Goal: Information Seeking & Learning: Learn about a topic

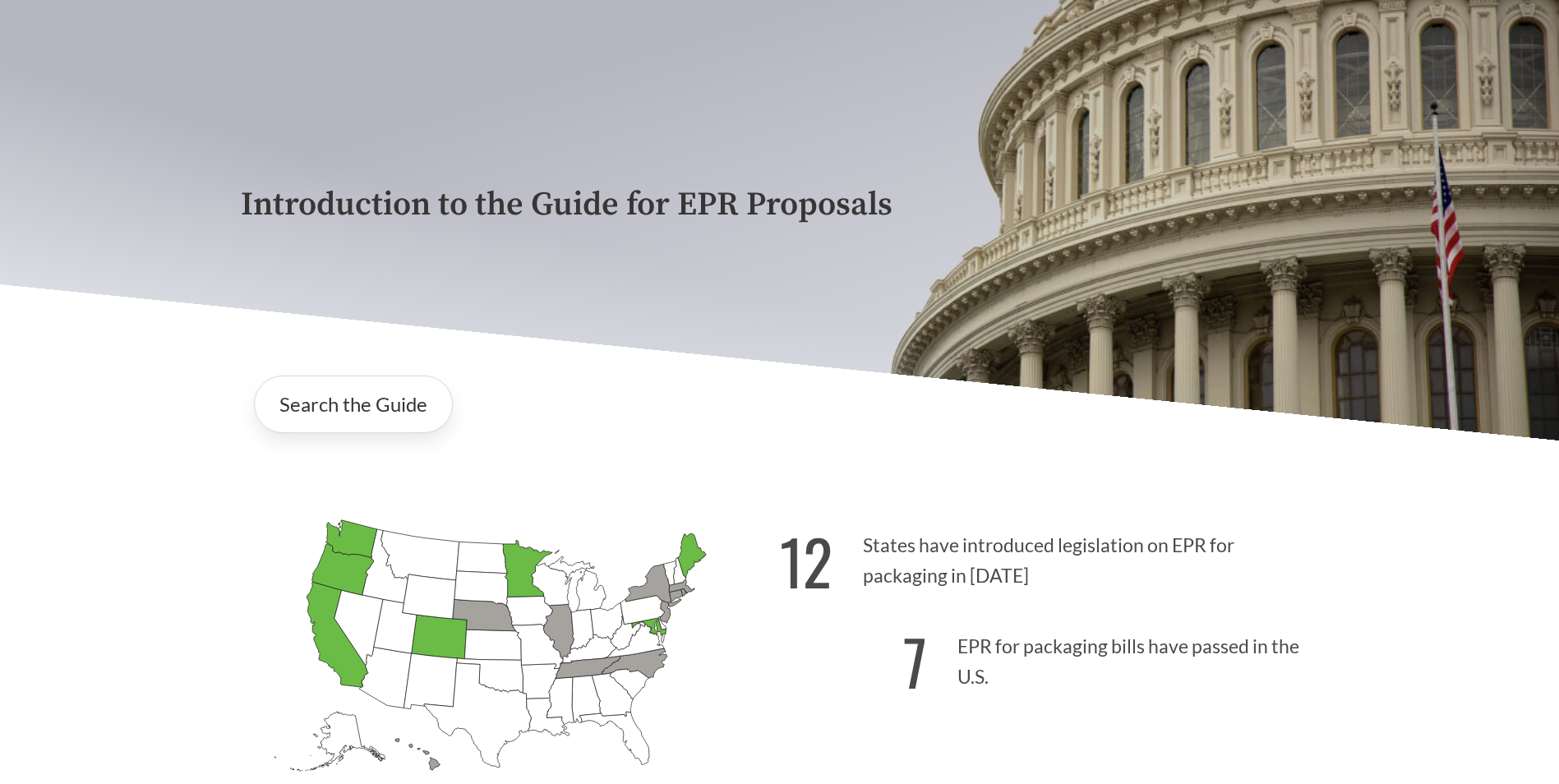
scroll to position [246, 0]
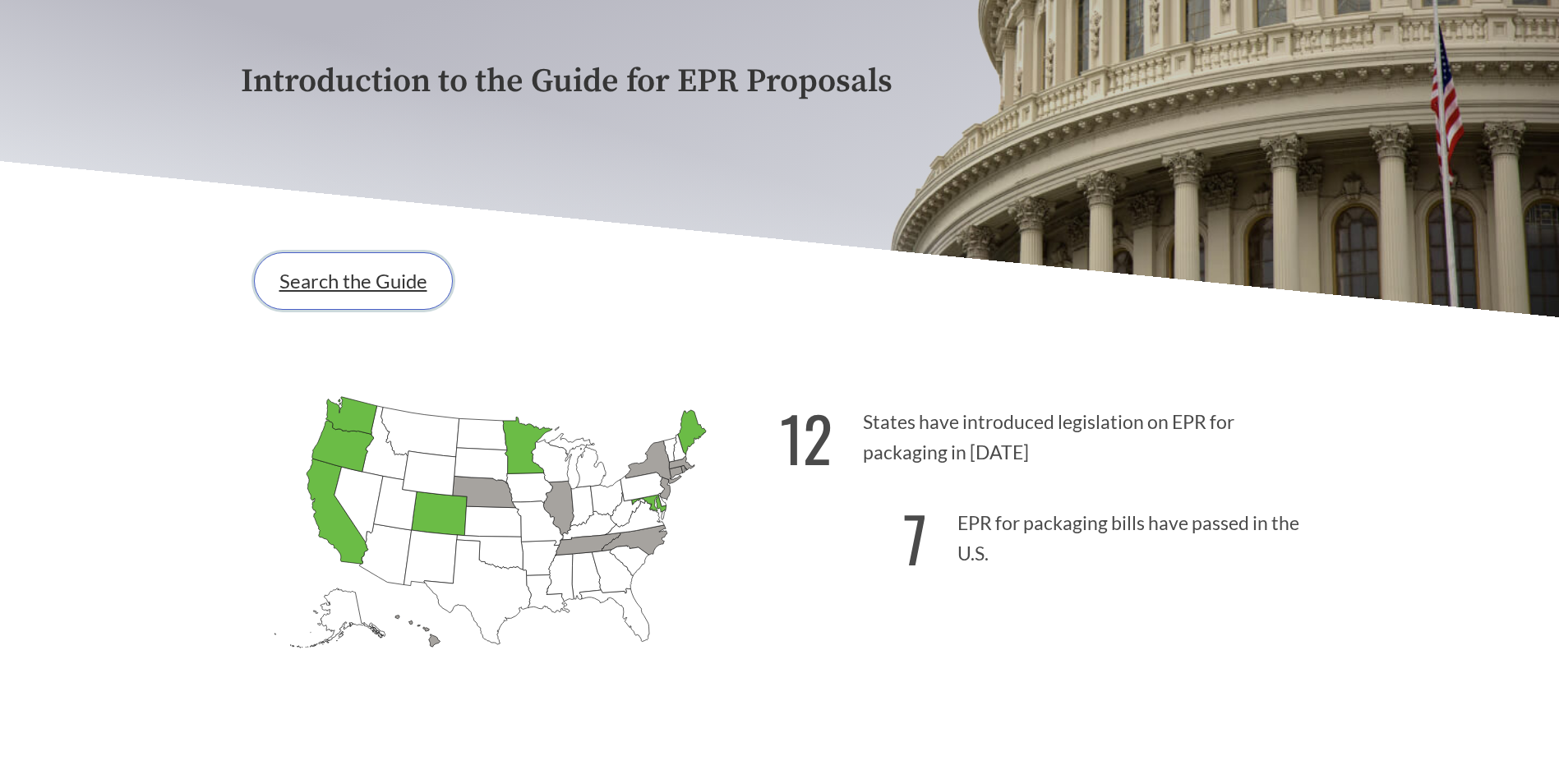
click at [378, 274] on link "Search the Guide" at bounding box center [353, 281] width 199 height 58
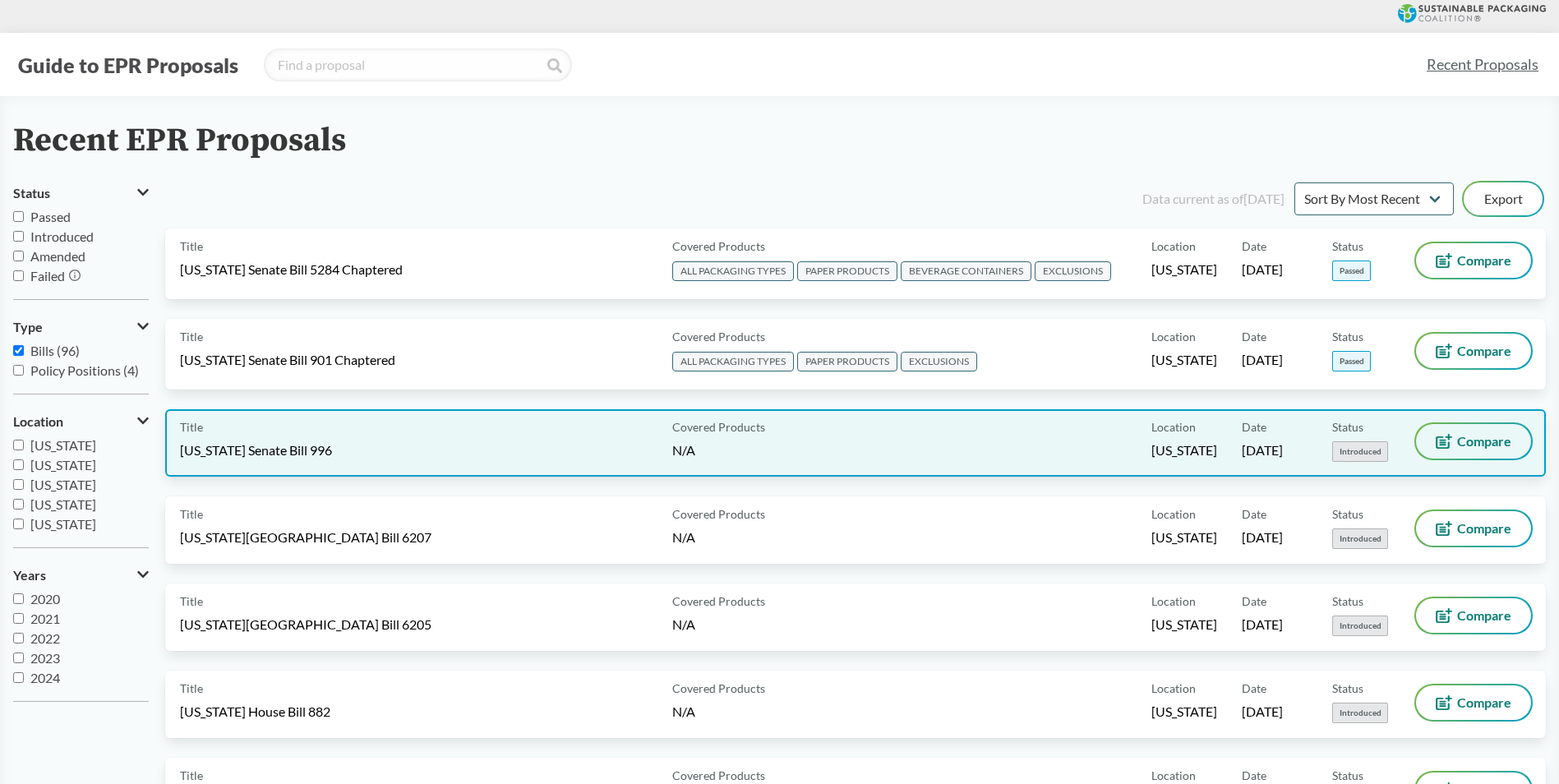
click at [1485, 429] on button "Compare" at bounding box center [1473, 441] width 115 height 35
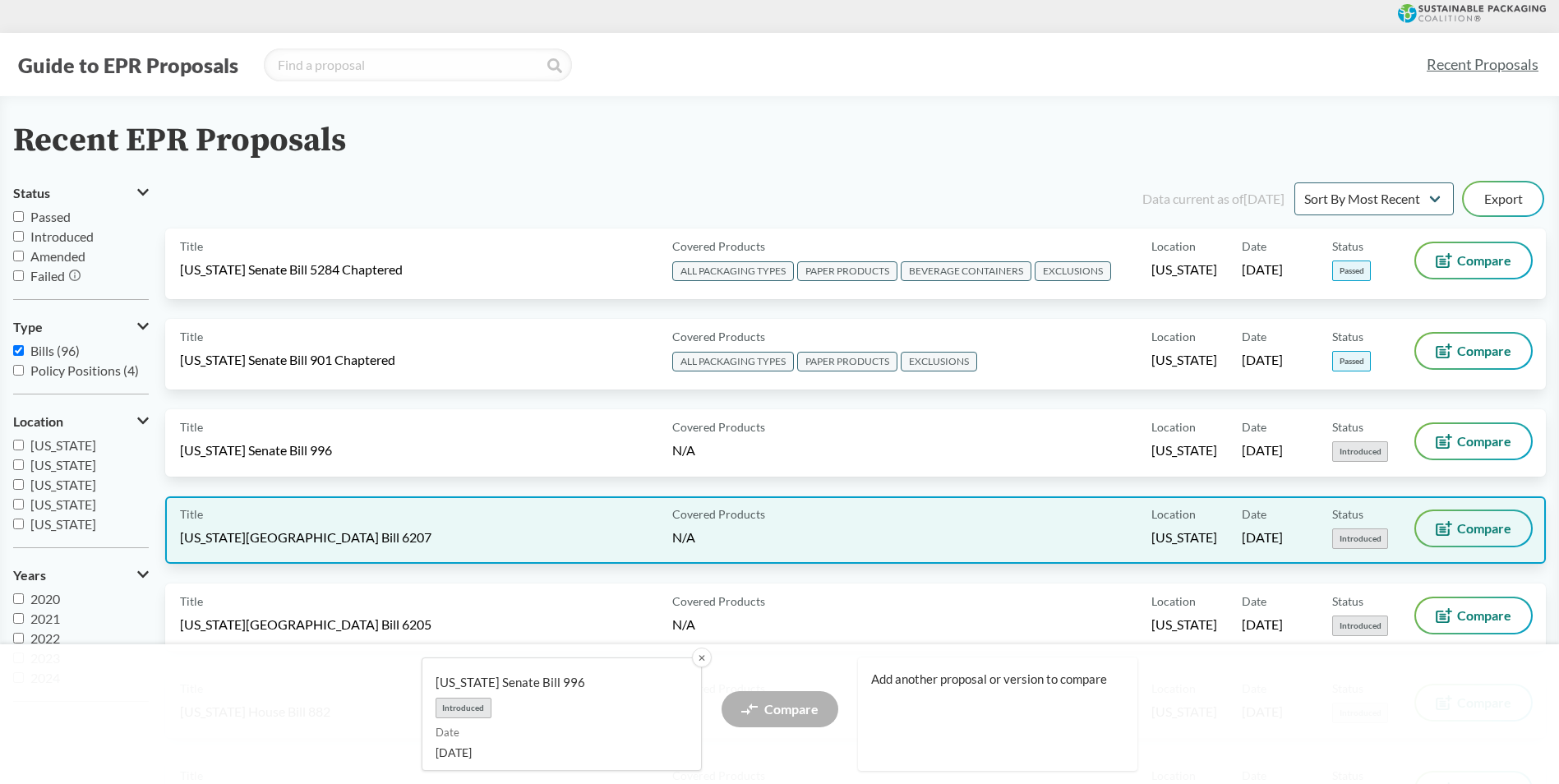
click at [1497, 524] on span "Compare" at bounding box center [1484, 528] width 54 height 13
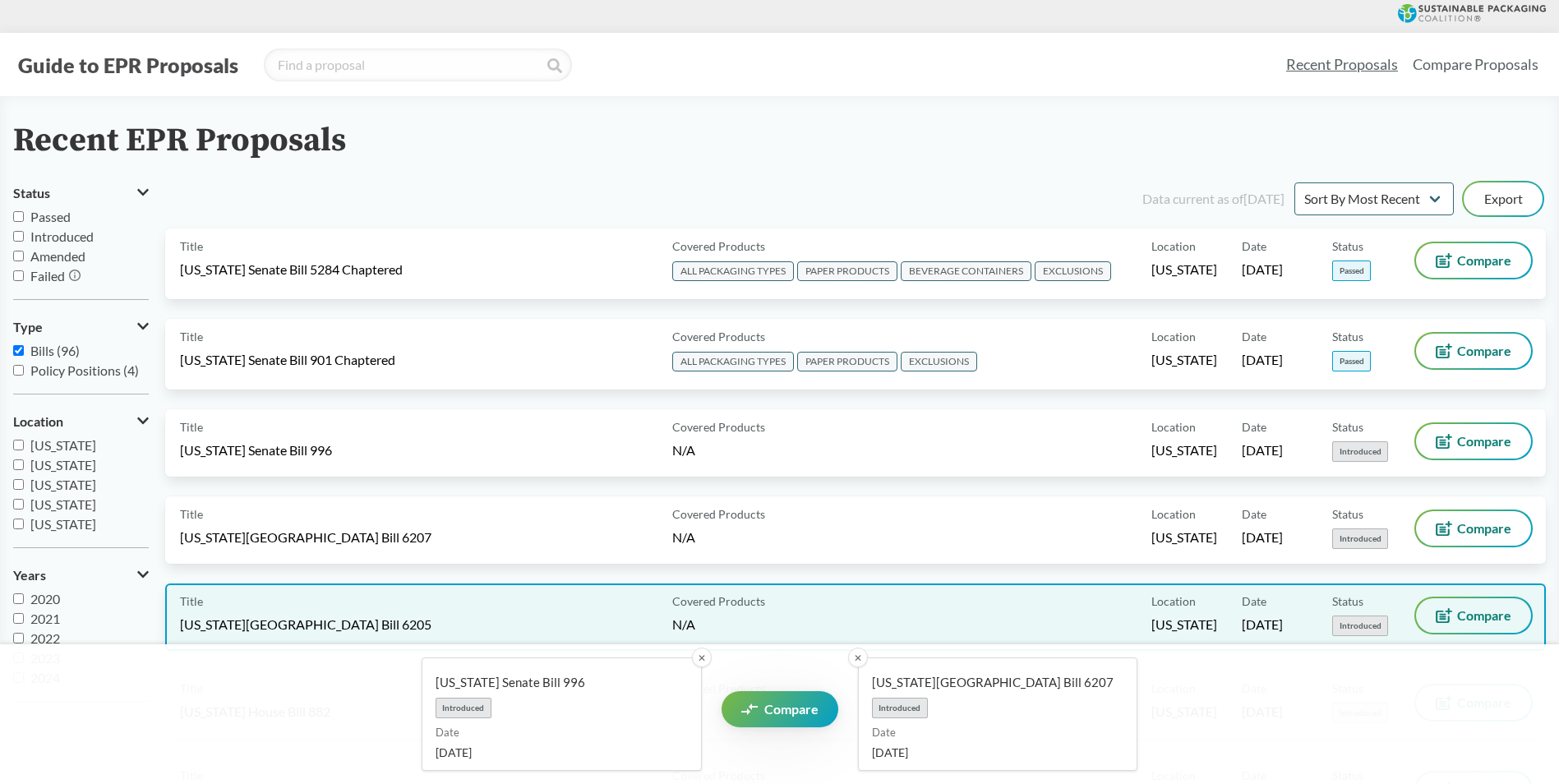
click at [1476, 617] on span "Compare" at bounding box center [1484, 616] width 54 height 13
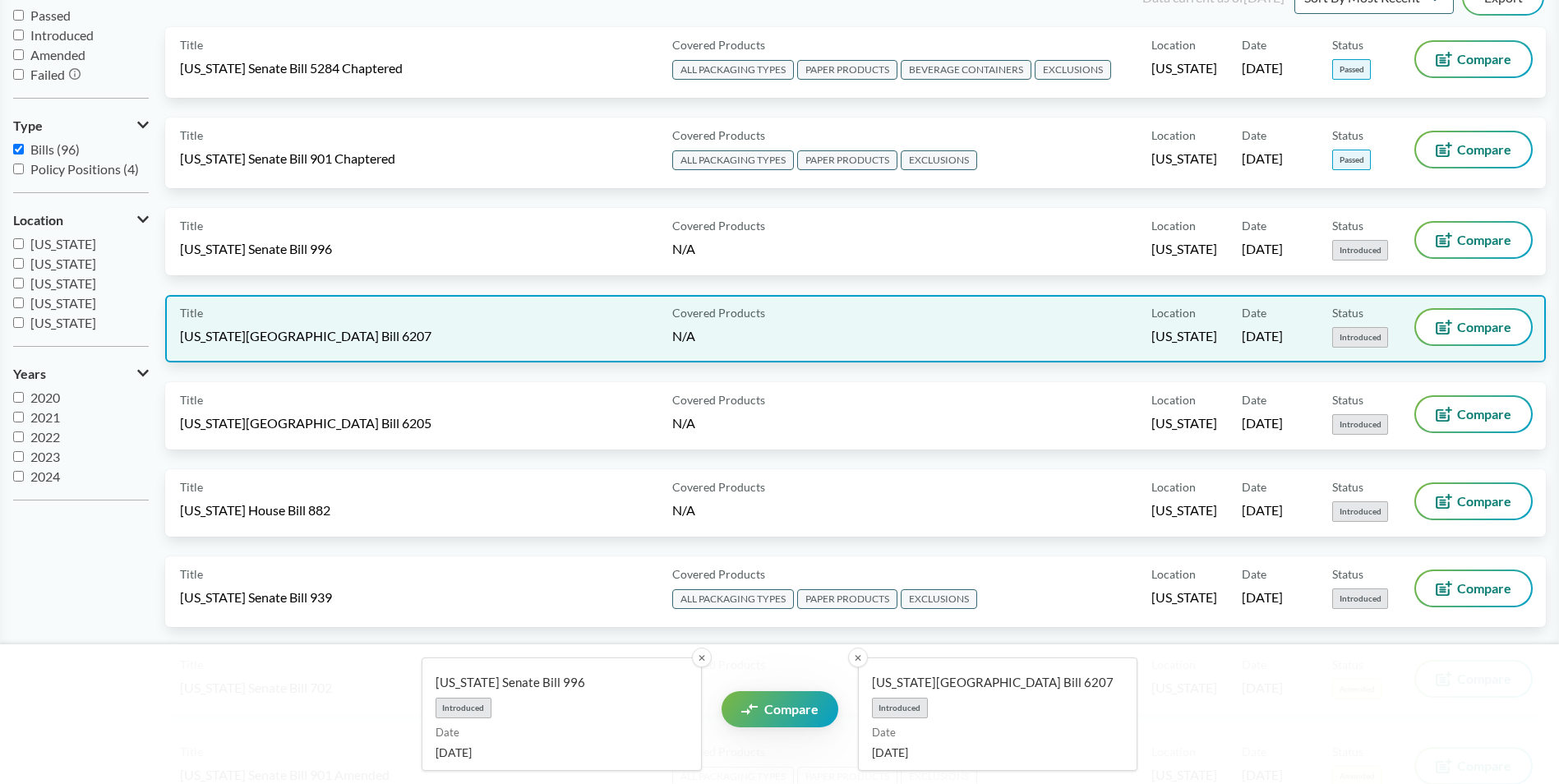
scroll to position [246, 0]
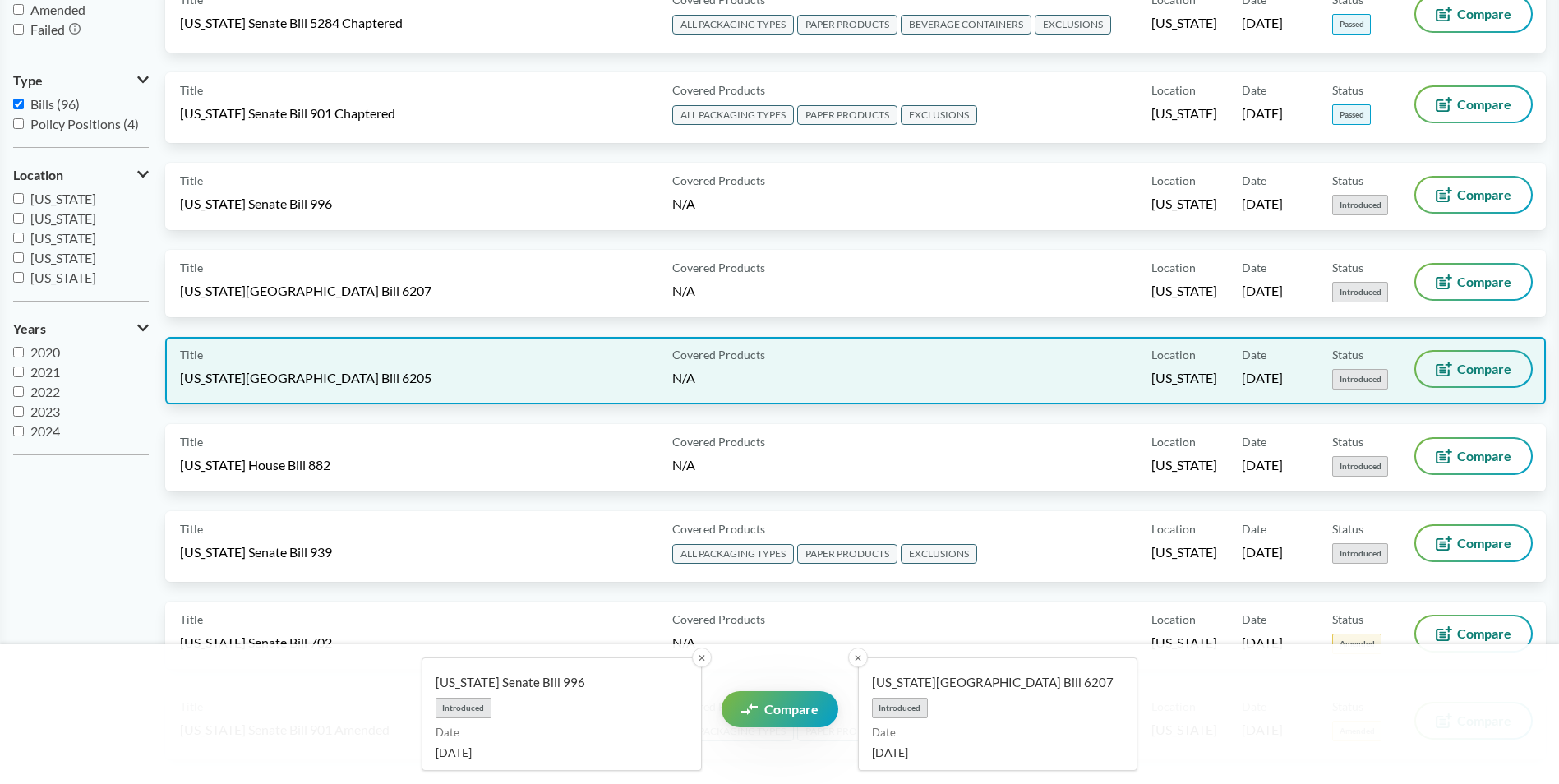
click at [1487, 373] on span "Compare" at bounding box center [1484, 369] width 54 height 13
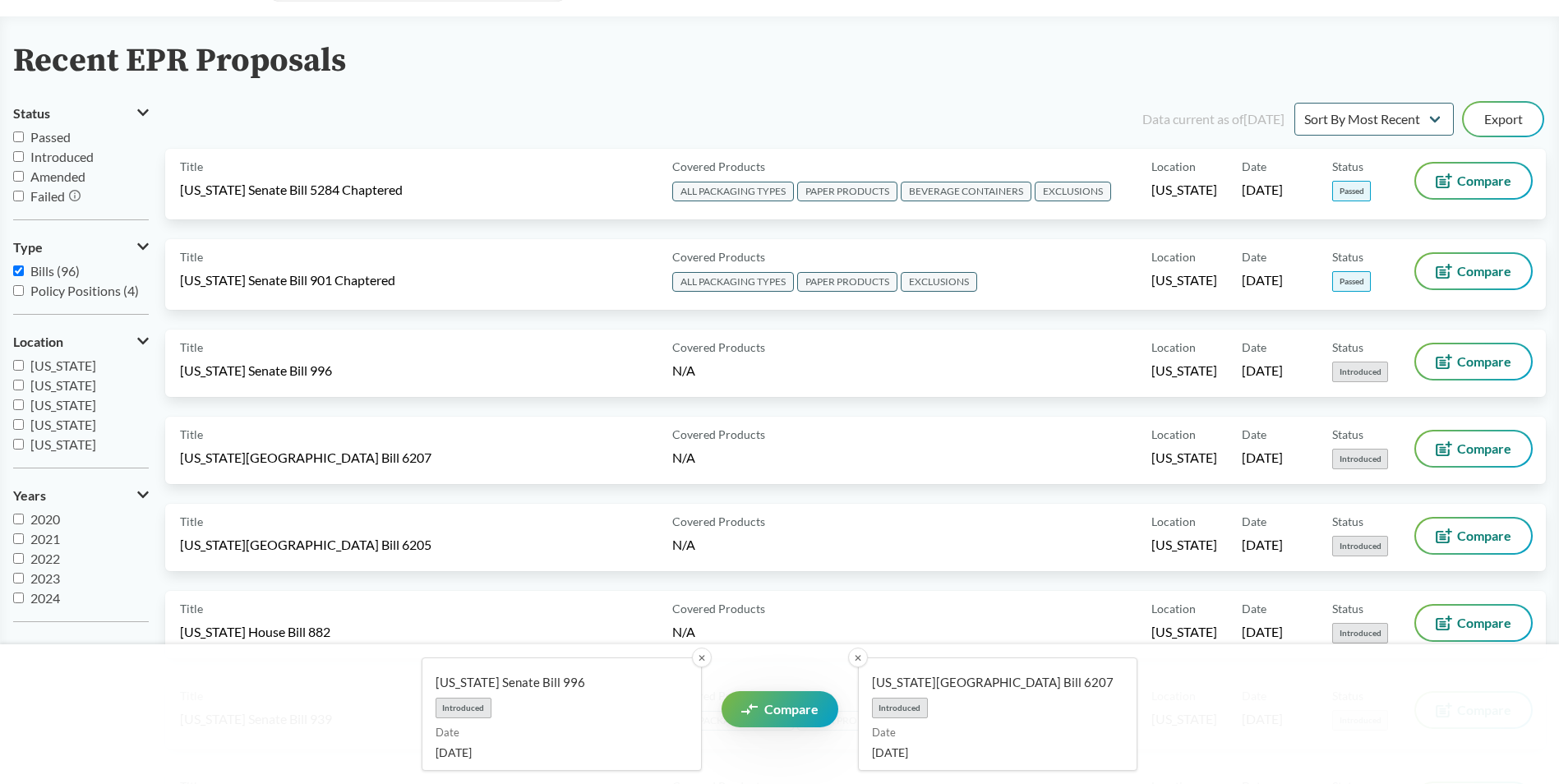
scroll to position [82, 0]
click at [20, 406] on input "[US_STATE]" at bounding box center [18, 402] width 11 height 11
checkbox input "true"
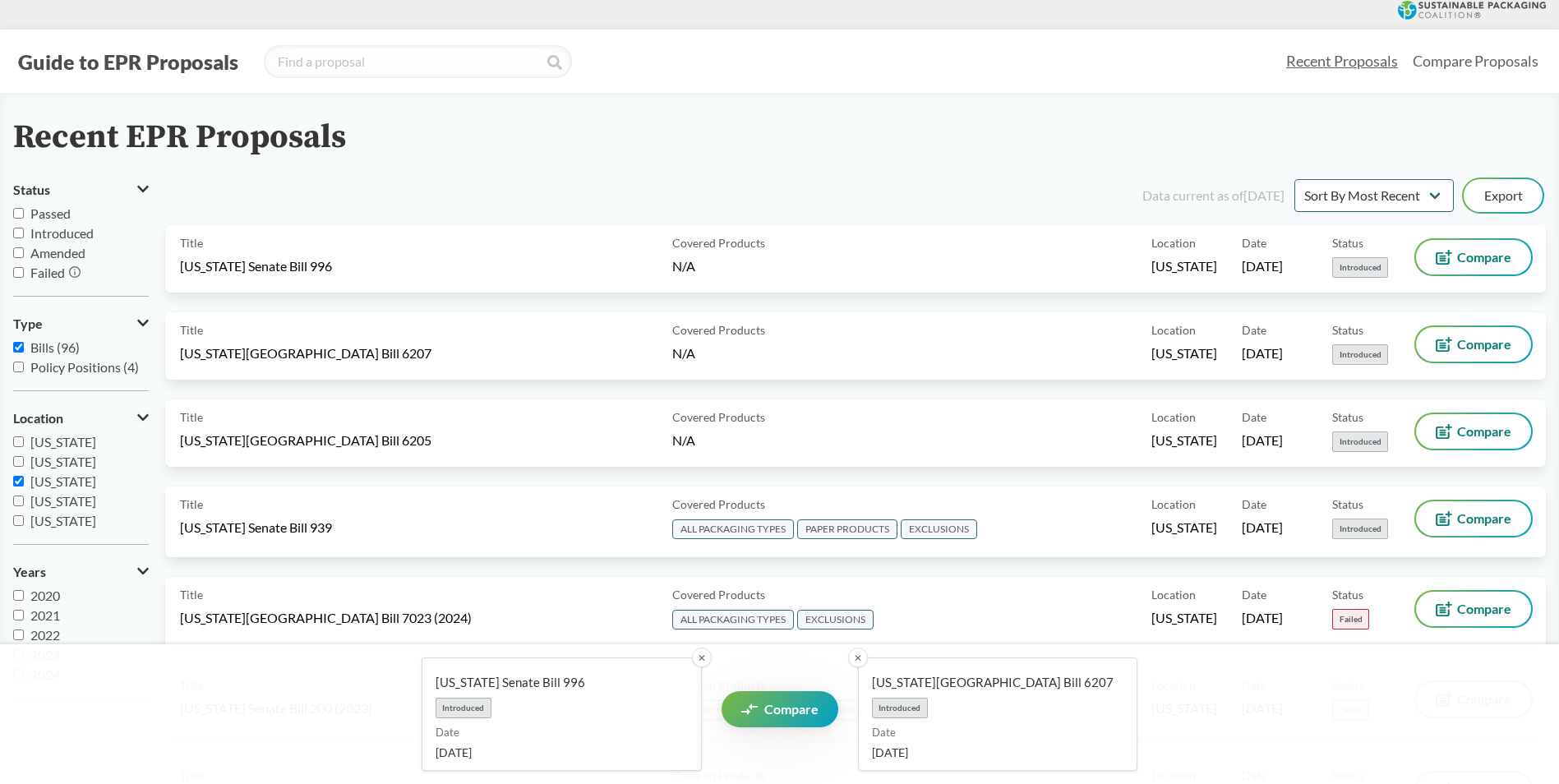
scroll to position [0, 0]
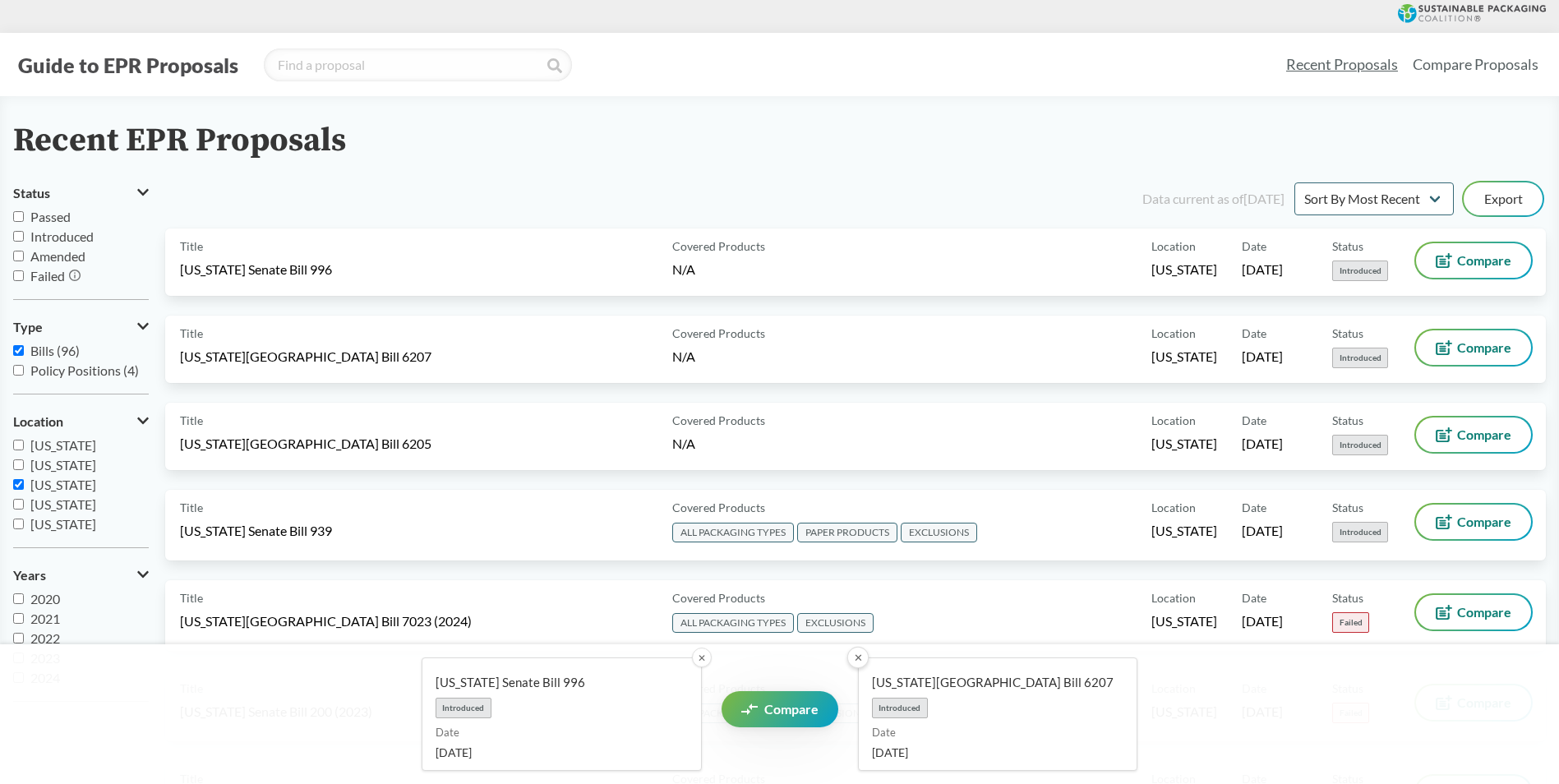
click at [857, 663] on button "✕" at bounding box center [857, 657] width 21 height 21
click at [703, 661] on button "✕" at bounding box center [701, 657] width 21 height 21
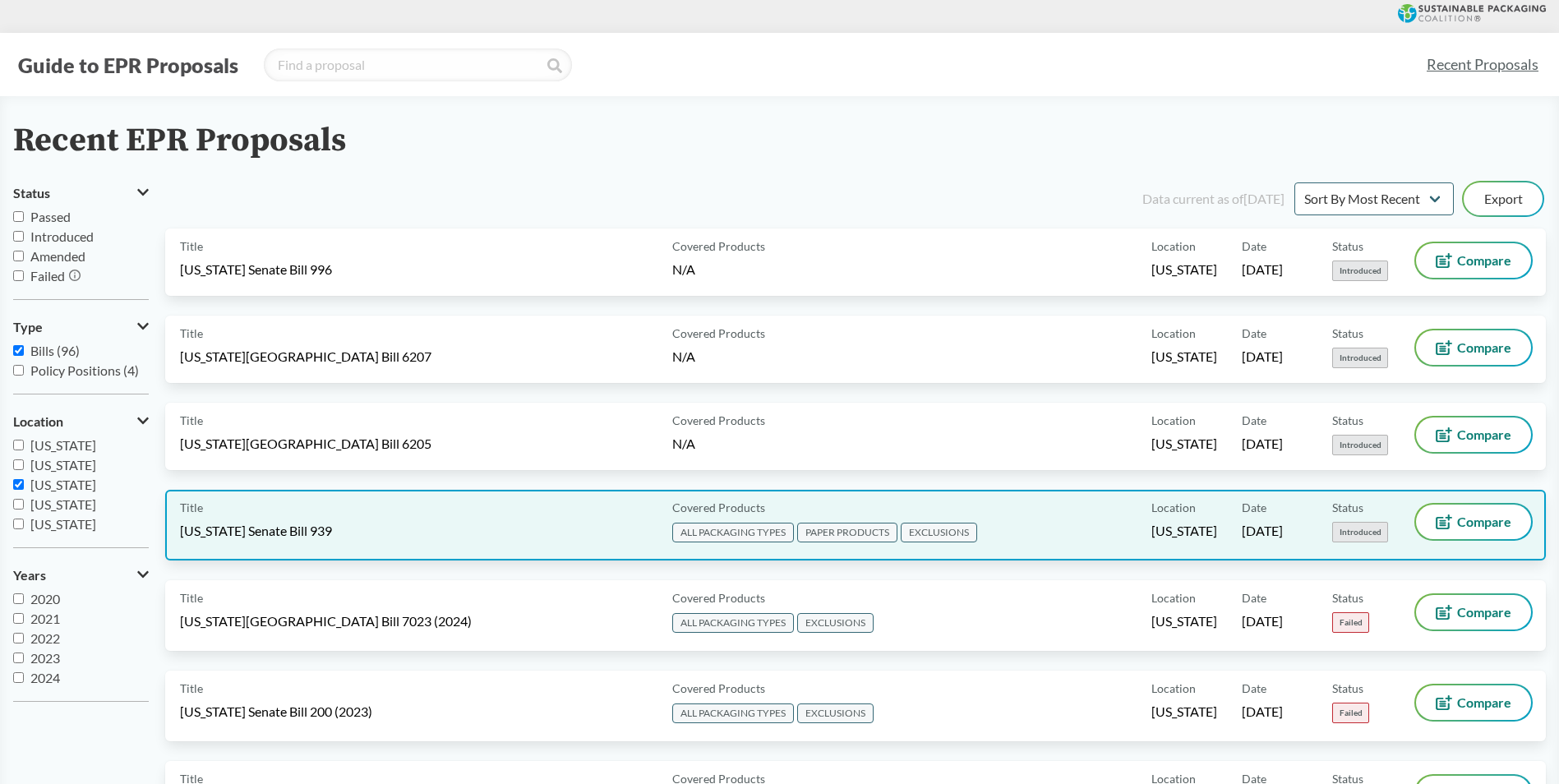
click at [475, 523] on div "Title [US_STATE] Senate Bill 939" at bounding box center [422, 525] width 485 height 41
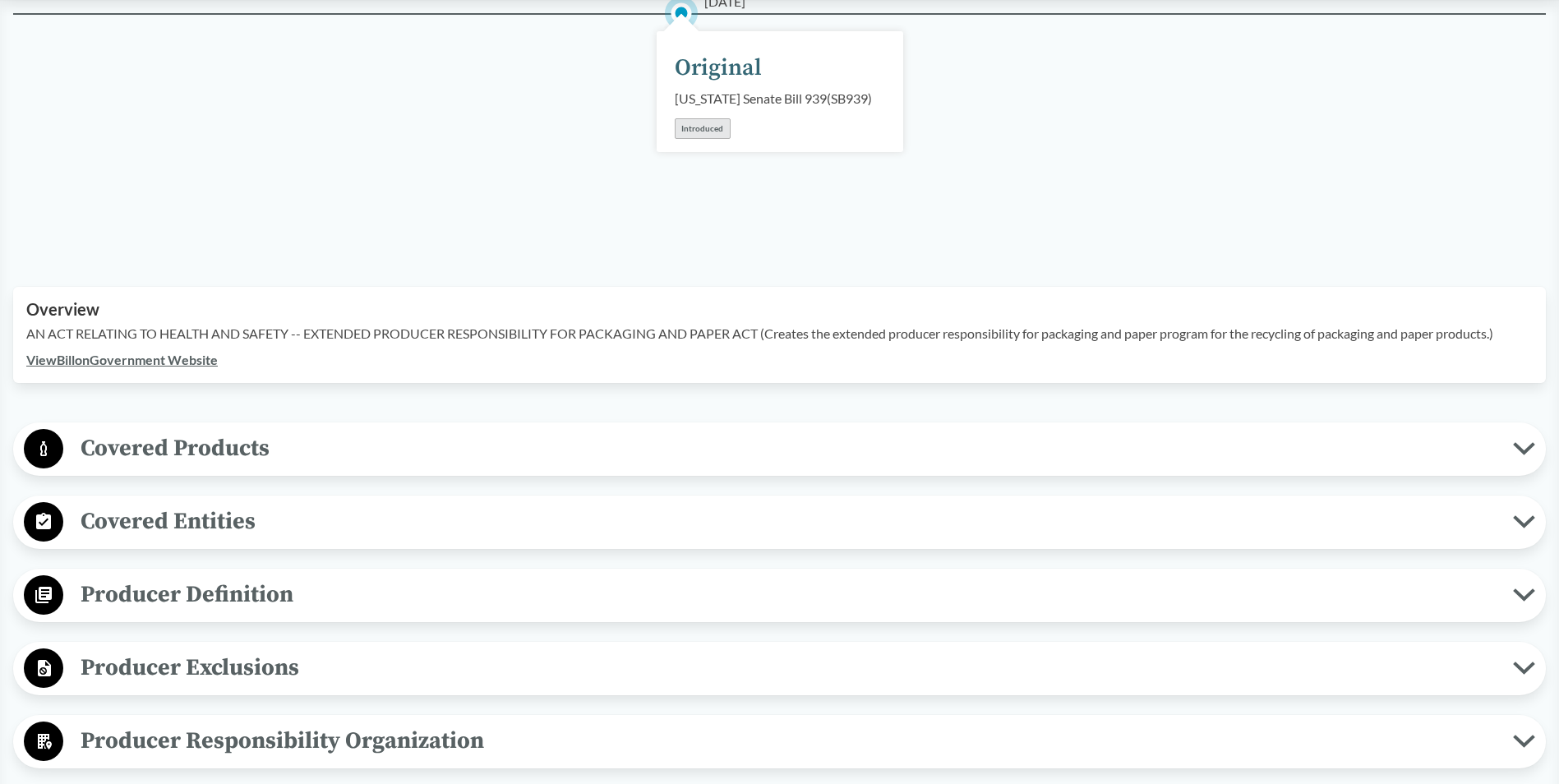
scroll to position [246, 0]
click at [344, 527] on span "Covered Entities" at bounding box center [788, 520] width 1449 height 37
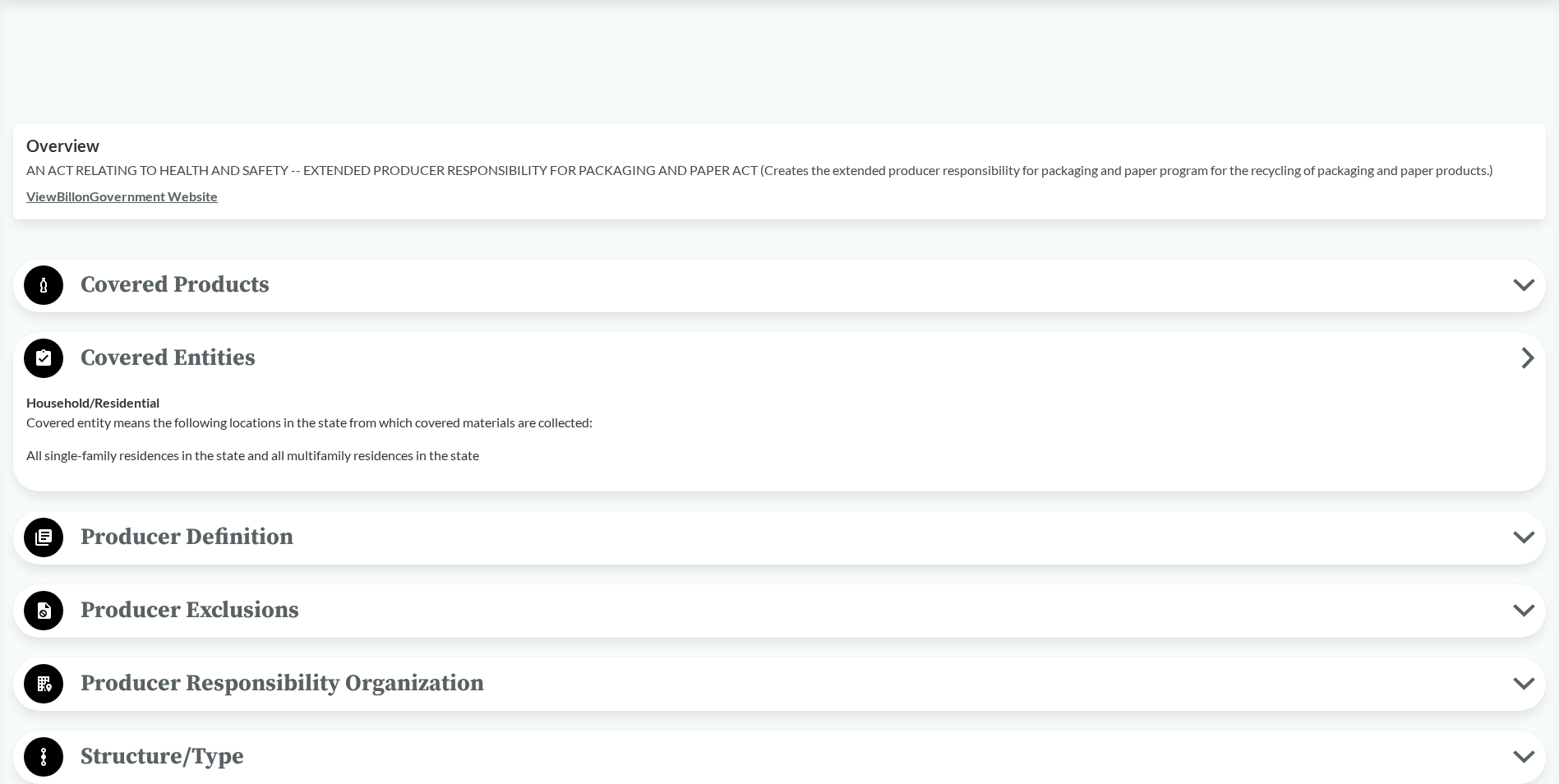
scroll to position [410, 0]
click at [300, 551] on span "Producer Definition" at bounding box center [788, 535] width 1449 height 37
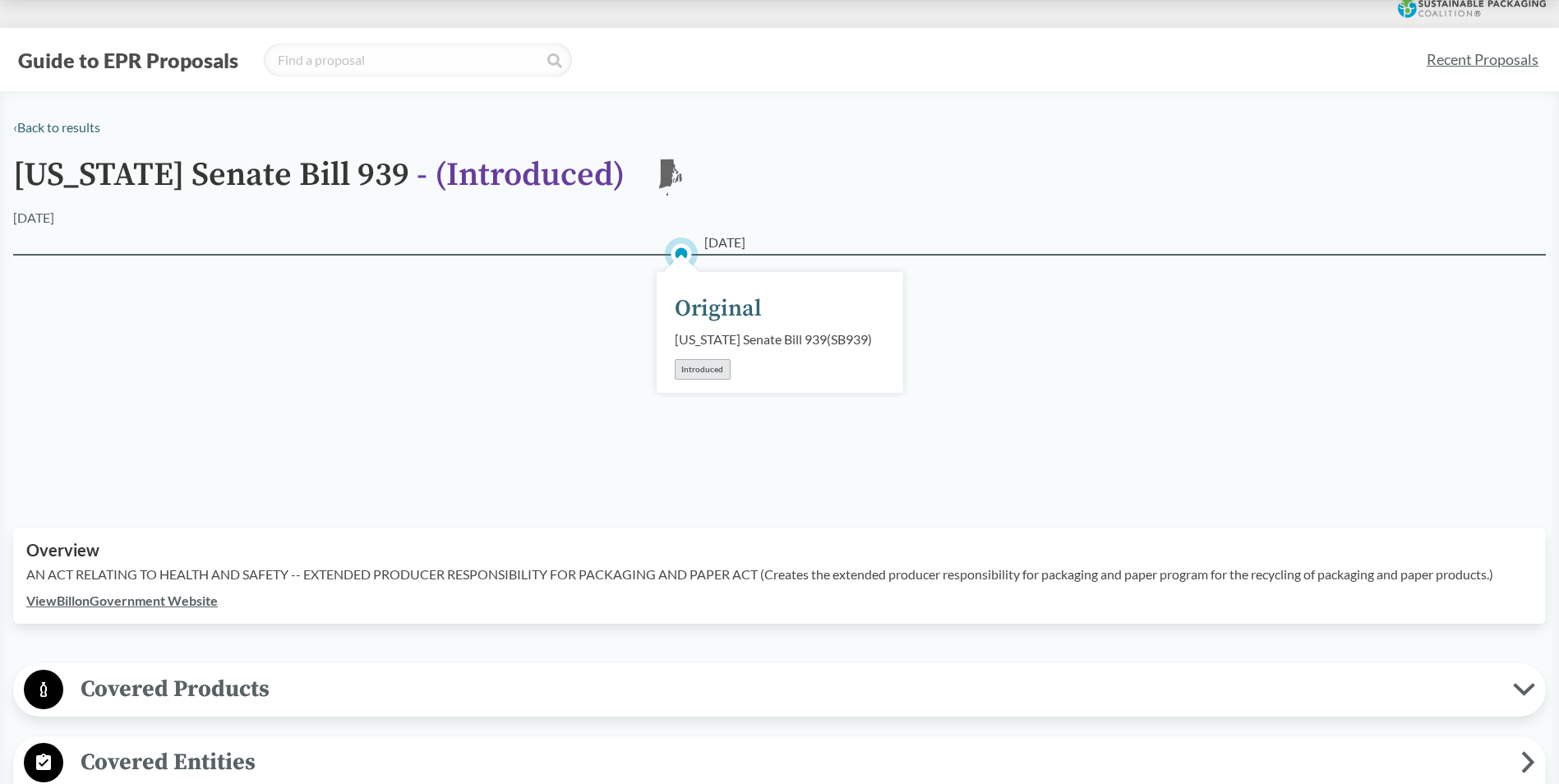
scroll to position [0, 0]
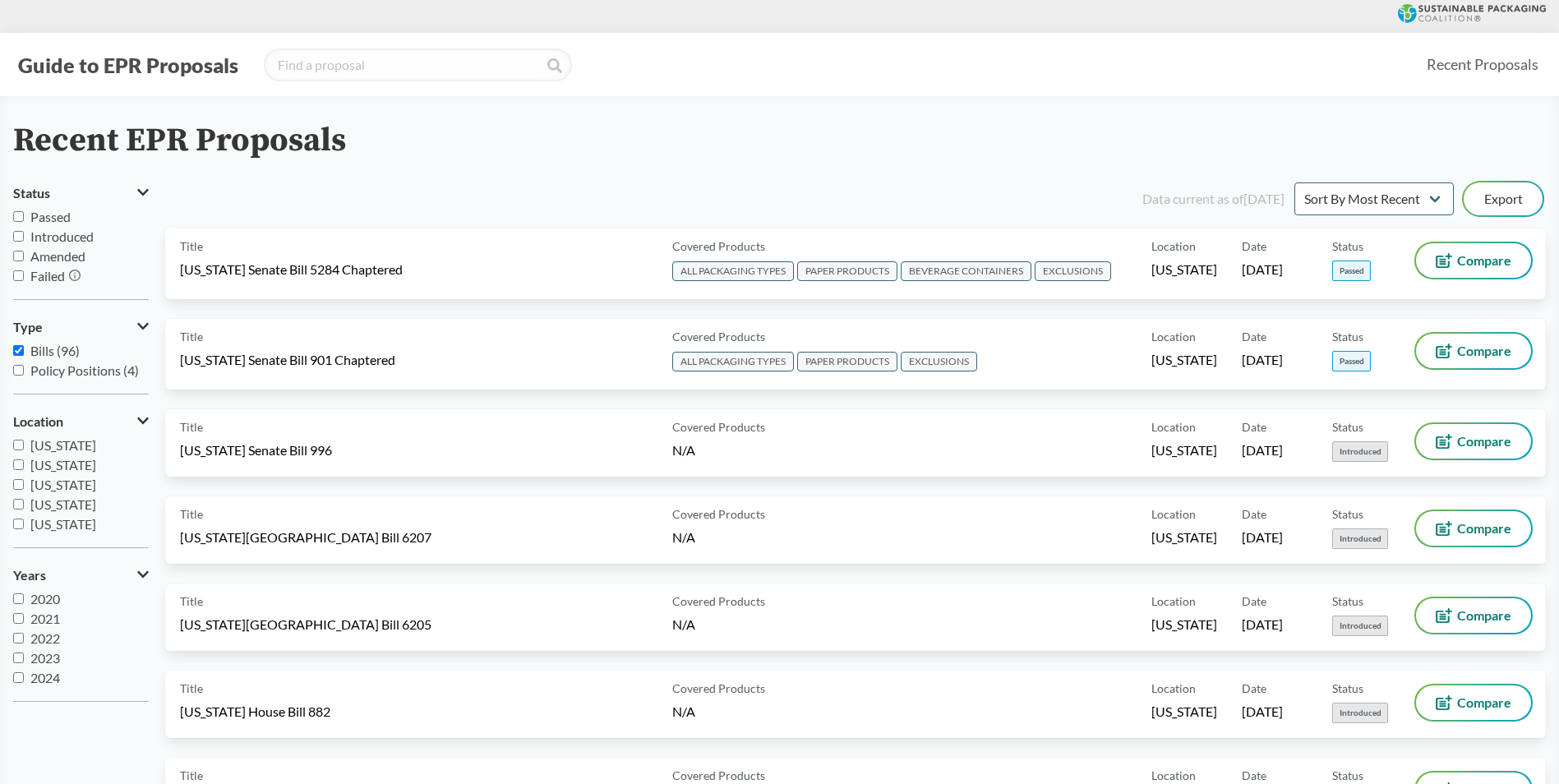
click at [48, 488] on span "[US_STATE]" at bounding box center [63, 484] width 65 height 15
click at [24, 488] on input "[US_STATE]" at bounding box center [18, 483] width 11 height 11
checkbox input "true"
